Goal: Information Seeking & Learning: Understand process/instructions

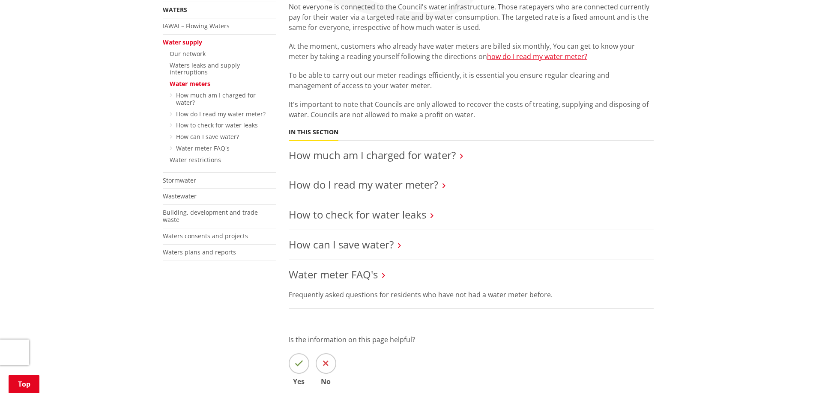
scroll to position [128, 0]
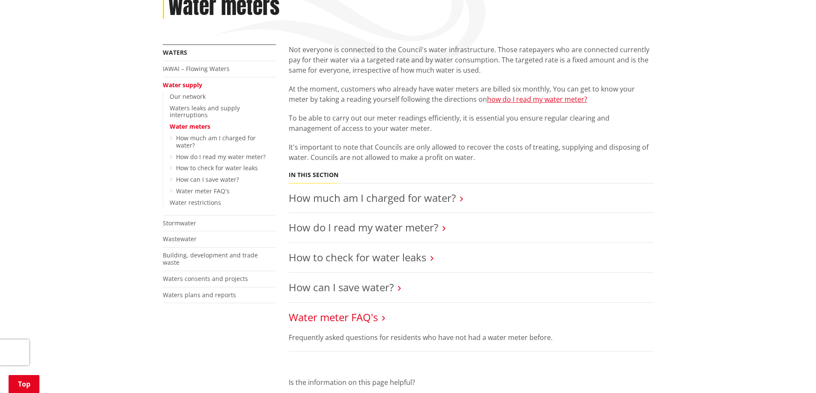
click at [339, 320] on link "Water meter FAQ's" at bounding box center [333, 317] width 89 height 14
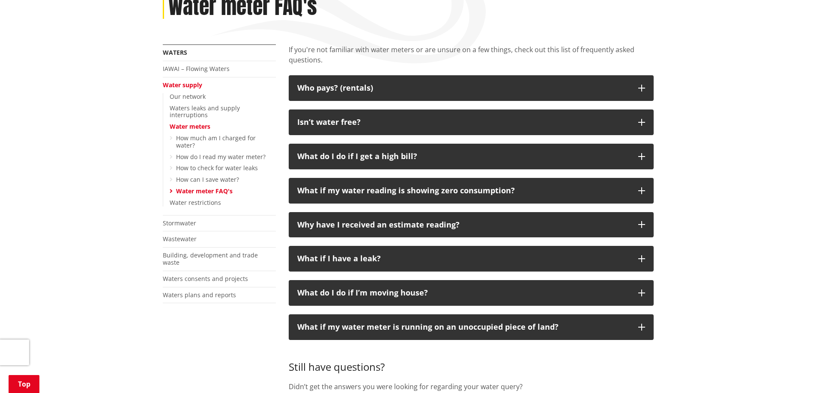
scroll to position [300, 0]
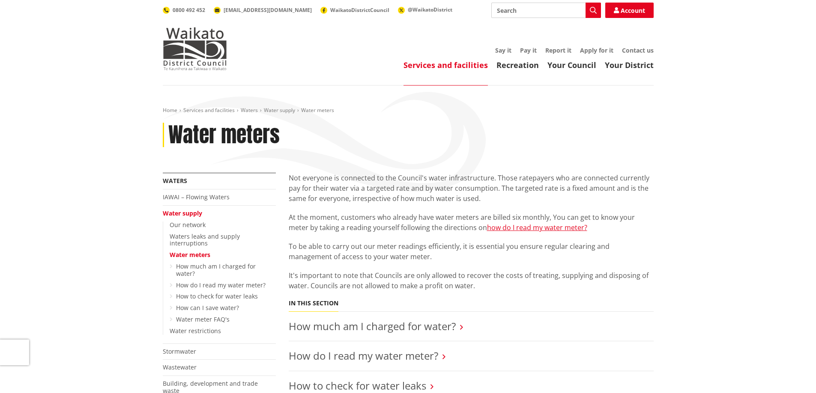
scroll to position [128, 0]
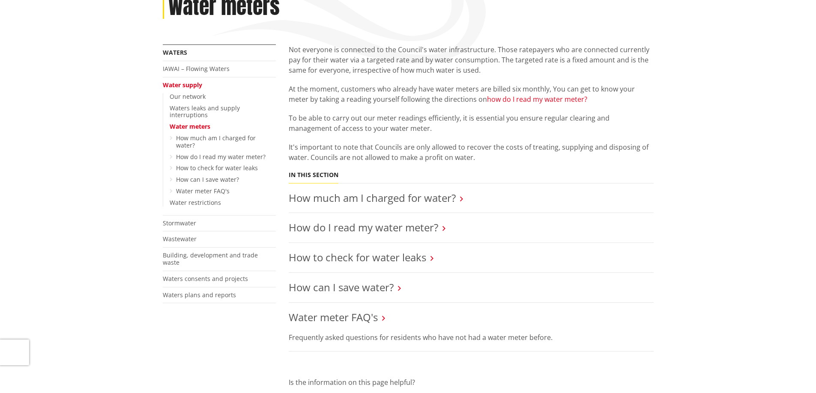
click at [544, 99] on link "how do I read my water meter?" at bounding box center [537, 99] width 100 height 9
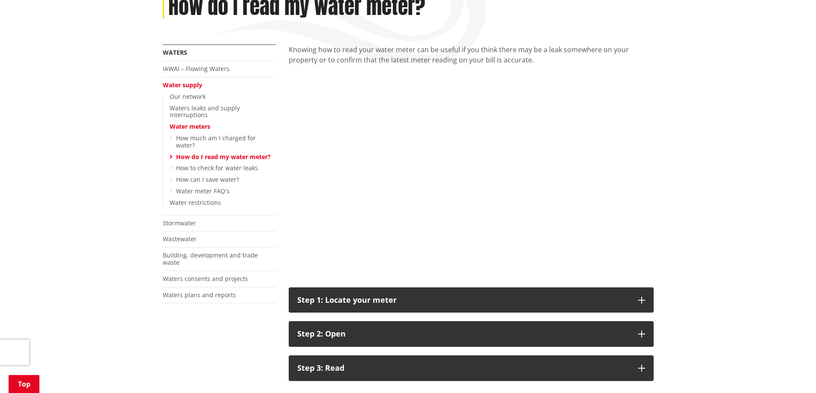
scroll to position [257, 0]
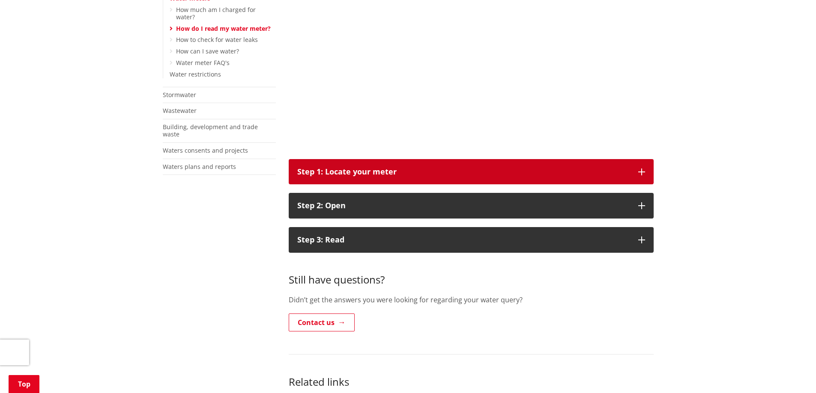
click at [643, 176] on button "Step 1: Locate your meter" at bounding box center [471, 172] width 365 height 26
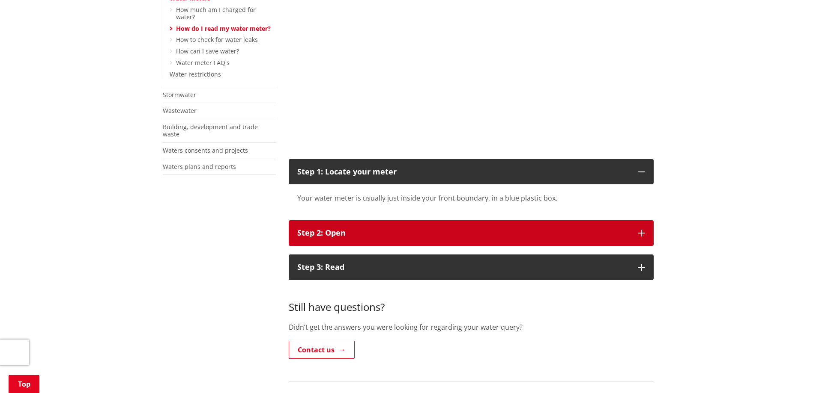
click at [641, 227] on button "Step 2: Open" at bounding box center [471, 233] width 365 height 26
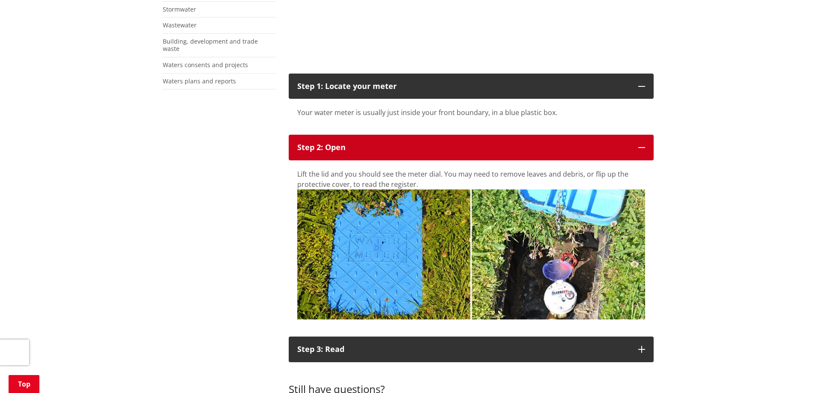
scroll to position [471, 0]
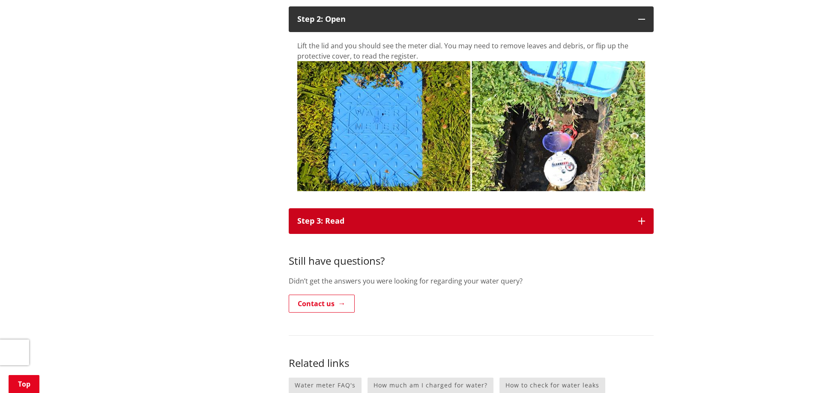
click at [638, 223] on icon "button" at bounding box center [641, 221] width 7 height 7
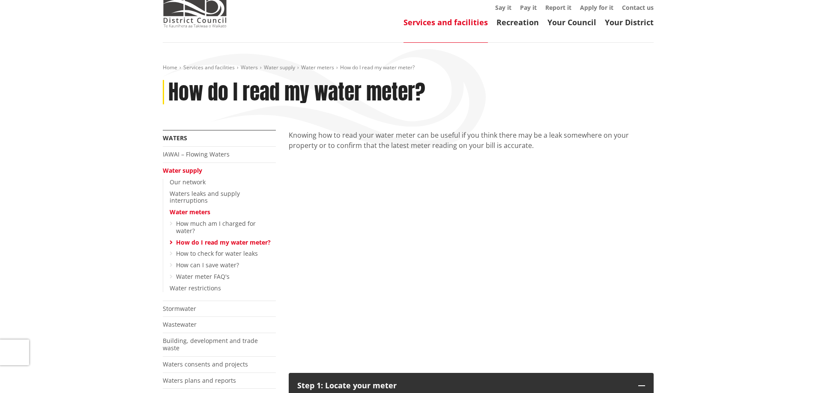
scroll to position [0, 0]
